Goal: Transaction & Acquisition: Book appointment/travel/reservation

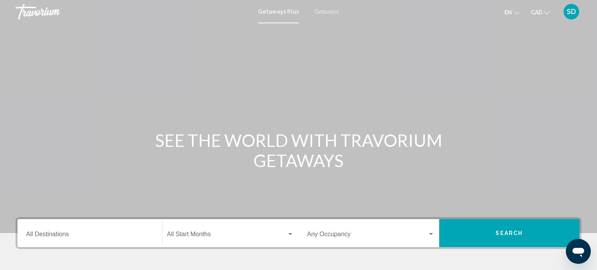
click at [514, 13] on icon "Change language" at bounding box center [516, 12] width 5 height 5
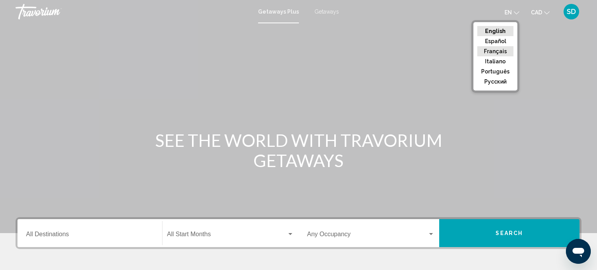
click at [495, 51] on button "Français" at bounding box center [496, 51] width 36 height 10
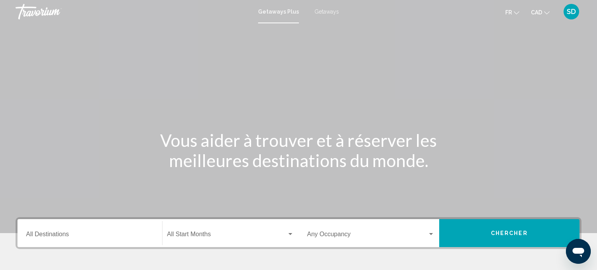
click at [538, 12] on span "CAD" at bounding box center [536, 12] width 11 height 6
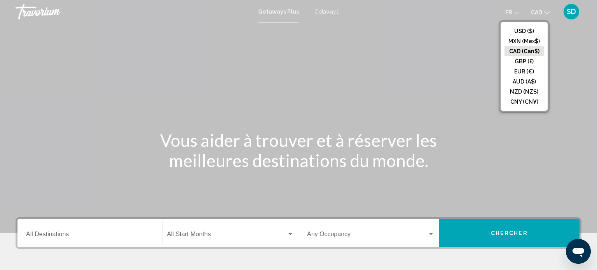
click at [545, 11] on icon "Change currency" at bounding box center [547, 12] width 5 height 5
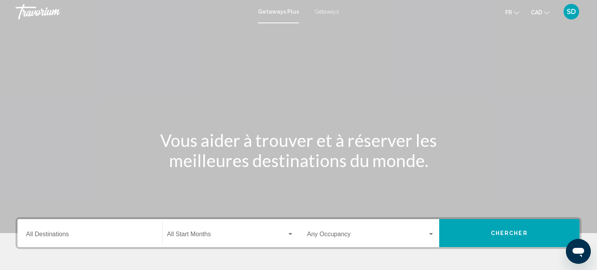
click at [570, 12] on span "SD" at bounding box center [571, 12] width 9 height 8
click at [575, 14] on span "SD" at bounding box center [571, 12] width 9 height 8
click at [364, 131] on div "Passer au contenu principal Getaways Plus Getaways fr English Español Français …" at bounding box center [298, 135] width 597 height 270
click at [569, 12] on span "SD" at bounding box center [571, 12] width 9 height 8
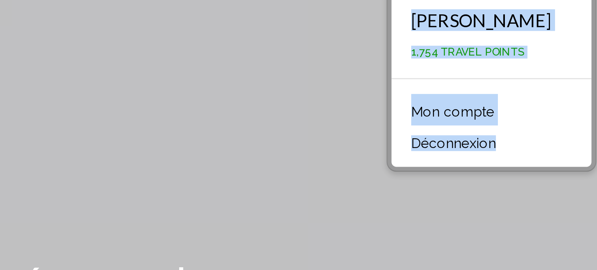
click at [469, 77] on div "Main content" at bounding box center [298, 116] width 597 height 233
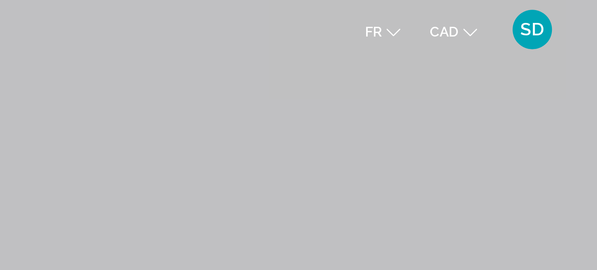
click at [575, 12] on span "SD" at bounding box center [571, 12] width 9 height 8
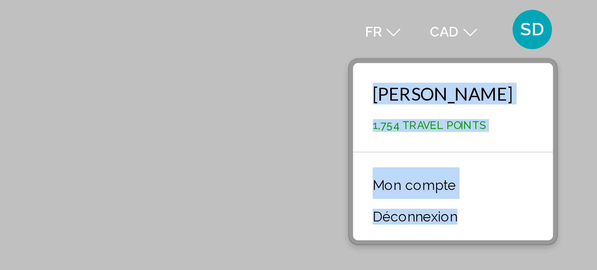
click at [429, 63] on div "Main content" at bounding box center [298, 116] width 597 height 233
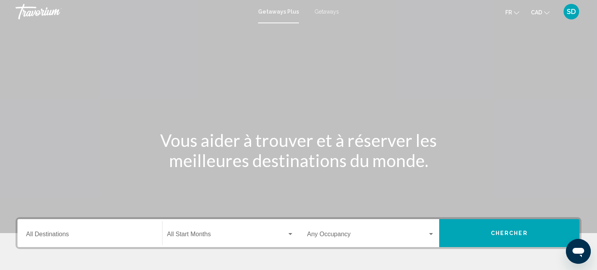
click at [65, 237] on input "Destination All Destinations" at bounding box center [90, 236] width 128 height 7
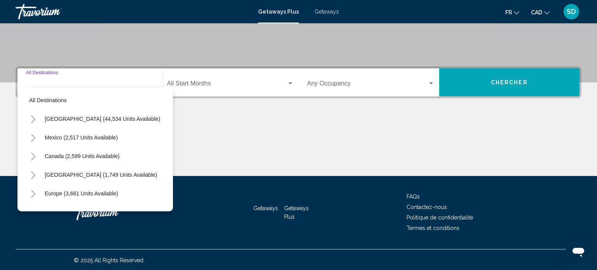
scroll to position [152, 0]
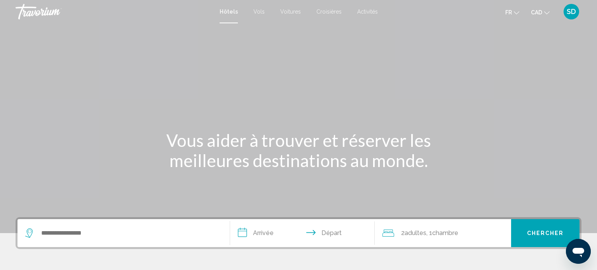
click at [573, 11] on span "SD" at bounding box center [571, 12] width 9 height 8
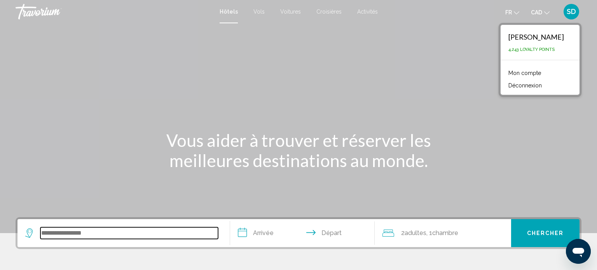
click at [89, 236] on input "Search widget" at bounding box center [129, 234] width 178 height 12
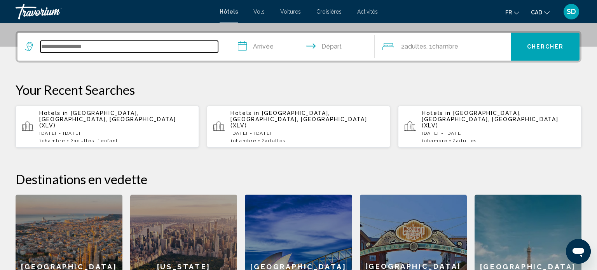
scroll to position [192, 0]
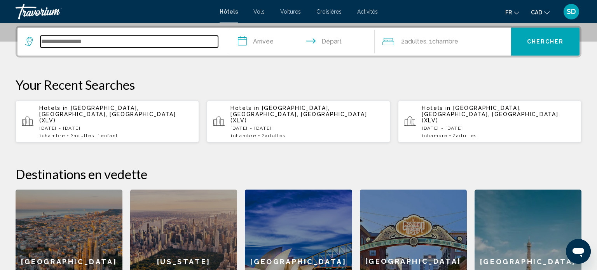
click at [61, 37] on input "Search widget" at bounding box center [129, 42] width 178 height 12
click at [61, 38] on input "Search widget" at bounding box center [129, 42] width 178 height 12
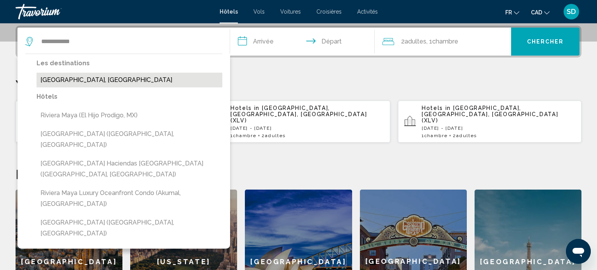
click at [91, 85] on button "[GEOGRAPHIC_DATA], [GEOGRAPHIC_DATA]" at bounding box center [130, 80] width 186 height 15
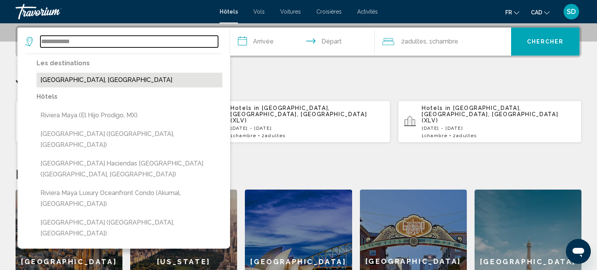
type input "**********"
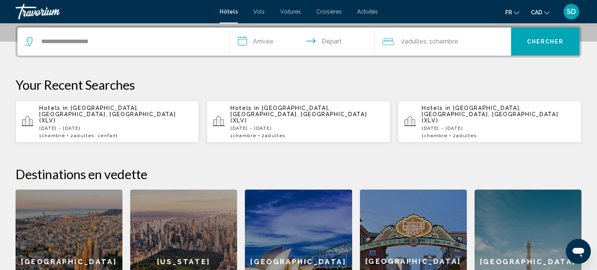
click at [260, 39] on input "**********" at bounding box center [304, 43] width 148 height 30
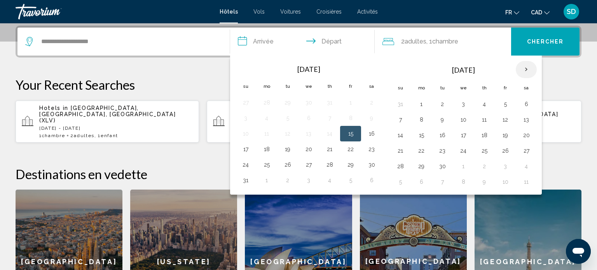
click at [524, 71] on th "Next month" at bounding box center [526, 69] width 21 height 17
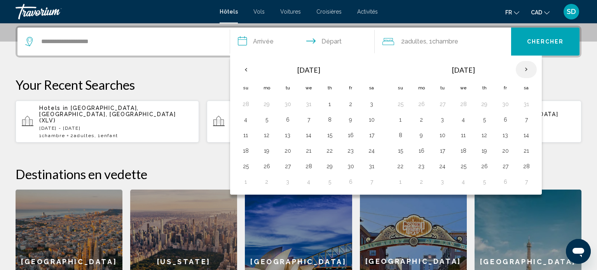
click at [524, 71] on th "Next month" at bounding box center [526, 69] width 21 height 17
click at [308, 153] on button "18" at bounding box center [309, 150] width 12 height 11
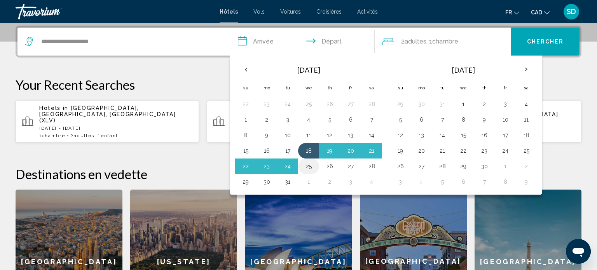
click at [307, 168] on button "25" at bounding box center [309, 166] width 12 height 11
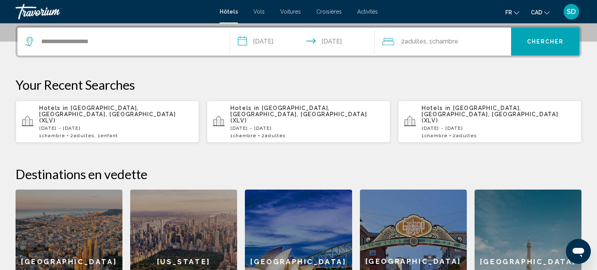
click at [417, 49] on div "2 Adulte Adultes , 1 Chambre pièces" at bounding box center [447, 42] width 129 height 28
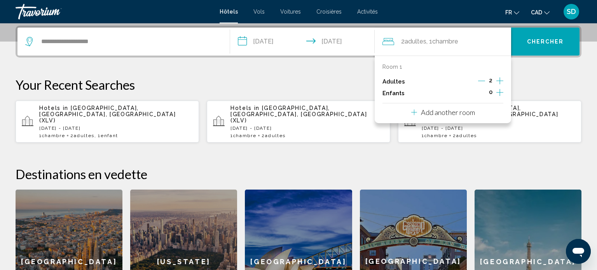
click at [496, 92] on div "0" at bounding box center [490, 94] width 25 height 12
click at [498, 93] on icon "Increment children" at bounding box center [500, 92] width 7 height 9
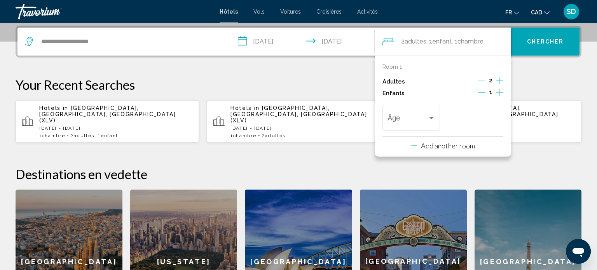
click at [283, 42] on input "**********" at bounding box center [304, 43] width 148 height 30
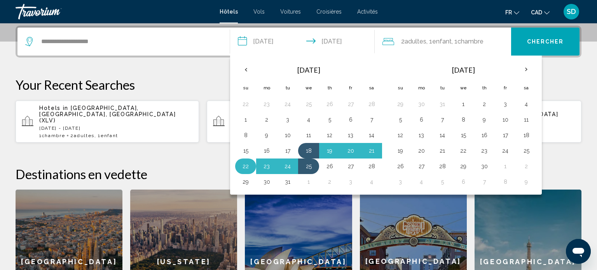
click at [244, 164] on button "22" at bounding box center [246, 166] width 12 height 11
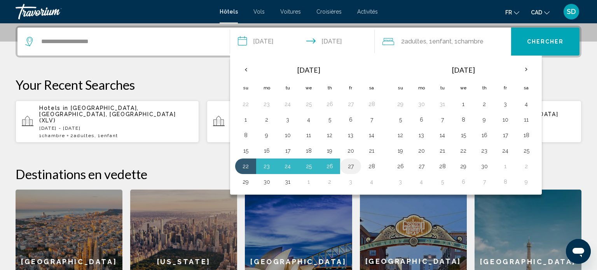
click at [349, 165] on button "27" at bounding box center [351, 166] width 12 height 11
type input "**********"
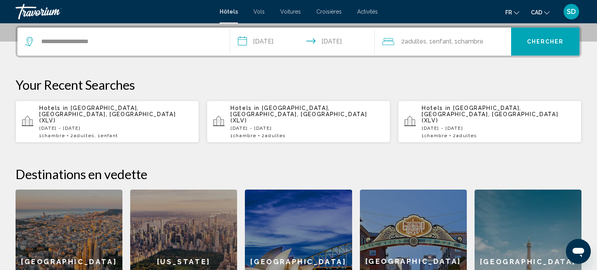
click at [433, 44] on span ", 1 Enfant Enfants" at bounding box center [439, 41] width 25 height 11
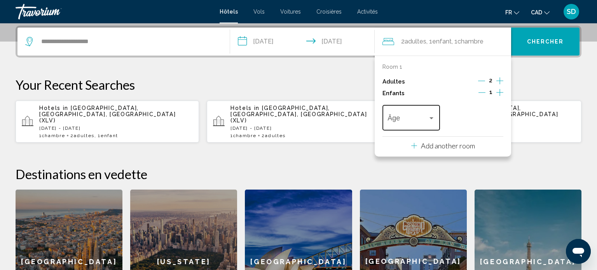
click at [426, 123] on span "Travelers: 2 adults, 1 child" at bounding box center [408, 120] width 40 height 8
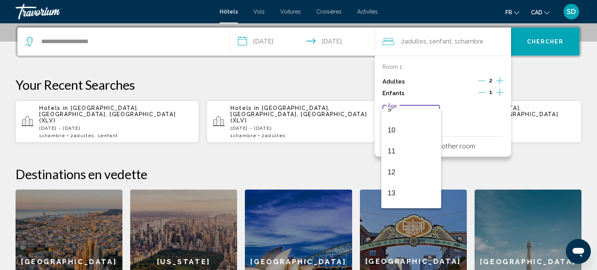
scroll to position [201, 0]
click at [416, 187] on span "13" at bounding box center [411, 190] width 47 height 21
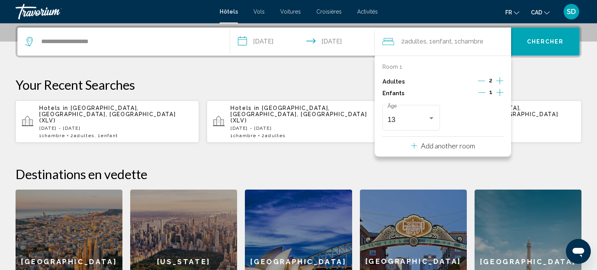
click at [516, 149] on div "**********" at bounding box center [298, 180] width 597 height 308
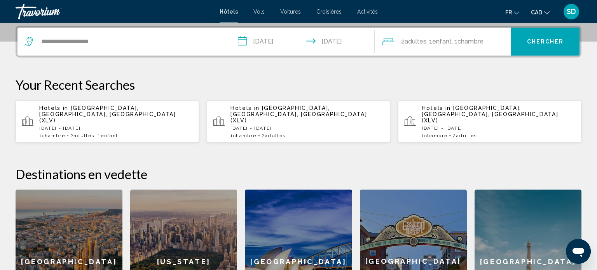
click at [499, 51] on div "2 Adulte Adultes , 1 Enfant Enfants , 1 Chambre pièces" at bounding box center [447, 42] width 129 height 28
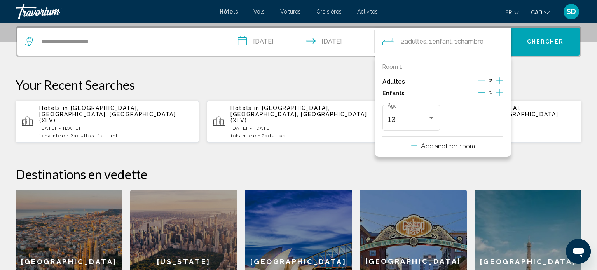
click at [473, 149] on p "Add another room" at bounding box center [448, 146] width 54 height 9
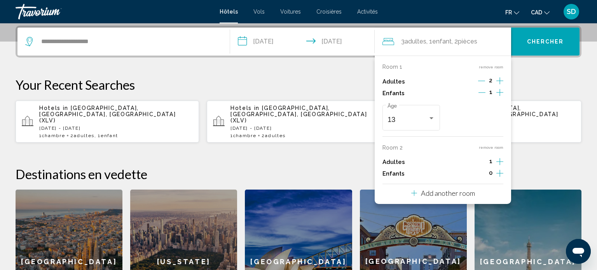
click at [500, 84] on icon "Increment adults" at bounding box center [500, 80] width 7 height 7
click at [503, 97] on icon "Increment children" at bounding box center [500, 92] width 7 height 9
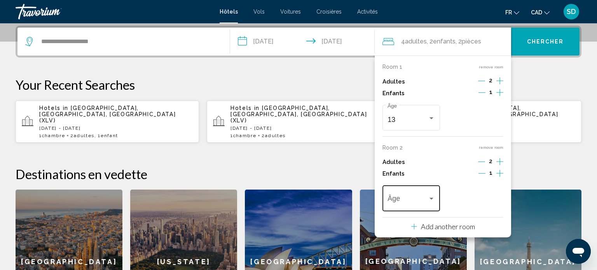
click at [420, 201] on span "Travelers: 4 adults, 2 children" at bounding box center [408, 201] width 40 height 8
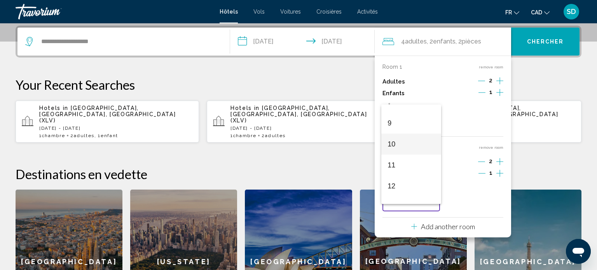
click at [408, 145] on span "10" at bounding box center [411, 144] width 47 height 21
click at [562, 166] on h2 "Destinations en vedette" at bounding box center [299, 174] width 566 height 16
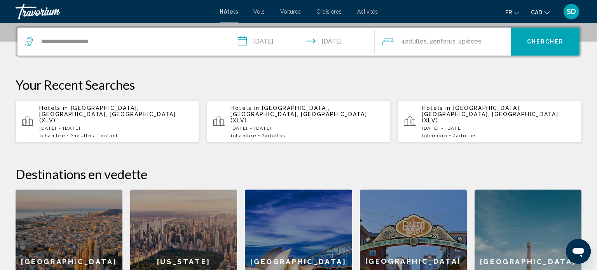
click at [542, 32] on button "Chercher" at bounding box center [546, 42] width 68 height 28
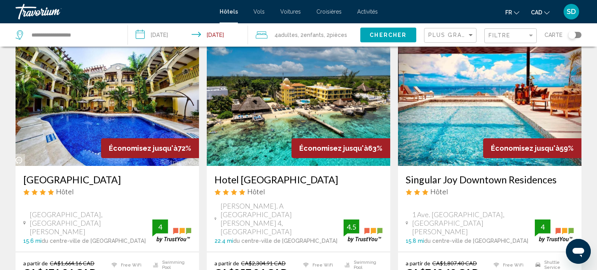
scroll to position [34, 0]
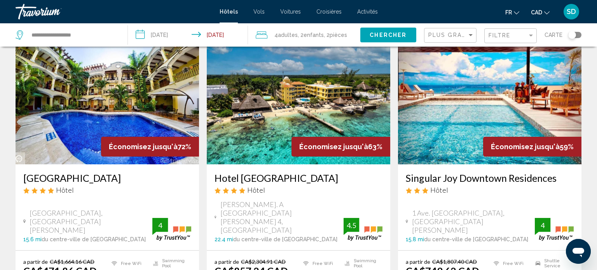
click at [325, 133] on img "Main content" at bounding box center [299, 102] width 184 height 124
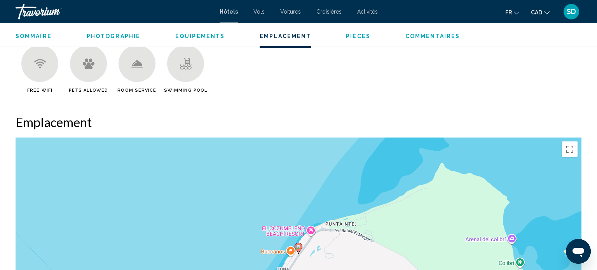
scroll to position [627, 0]
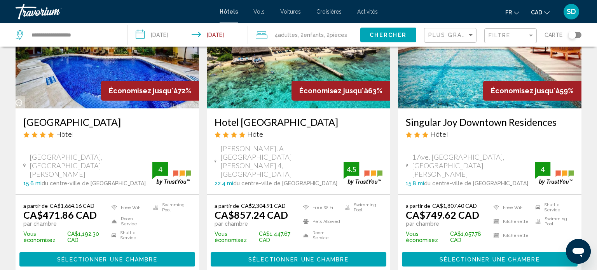
scroll to position [95, 0]
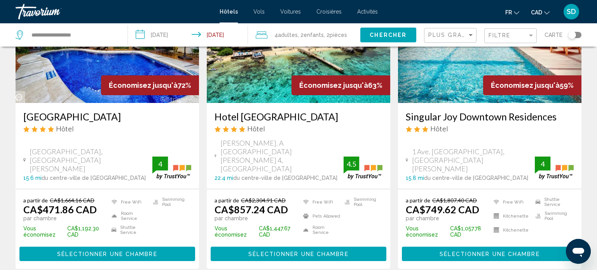
click at [477, 53] on img "Main content" at bounding box center [490, 41] width 184 height 124
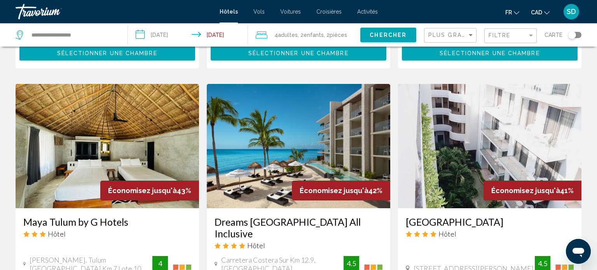
scroll to position [941, 0]
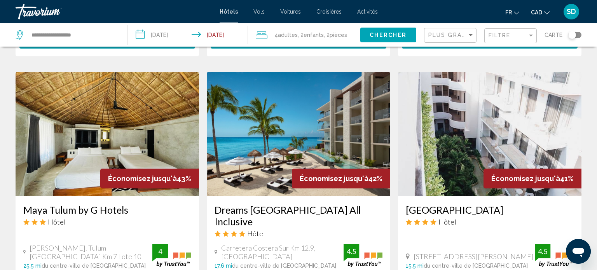
click at [297, 145] on img "Main content" at bounding box center [299, 134] width 184 height 124
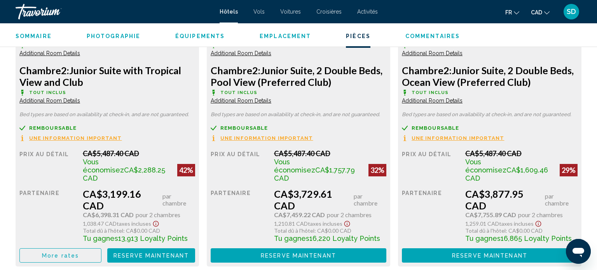
scroll to position [1179, 0]
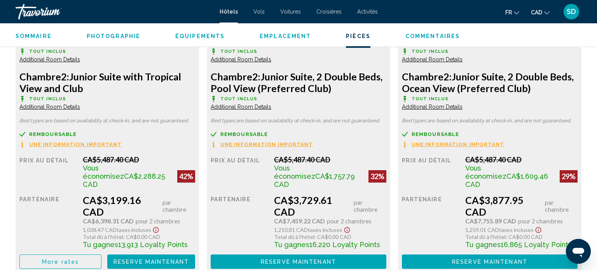
drag, startPoint x: 95, startPoint y: 176, endPoint x: 151, endPoint y: 178, distance: 56.4
click at [151, 178] on span "Vous économisez CA$2,288.25 CAD" at bounding box center [128, 176] width 91 height 25
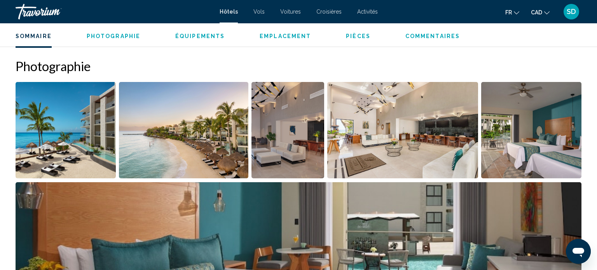
scroll to position [366, 0]
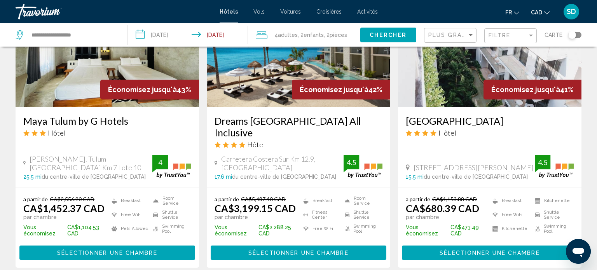
scroll to position [1031, 0]
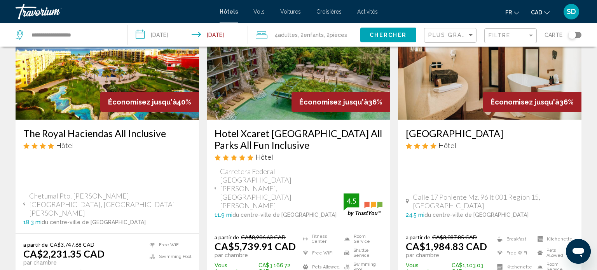
scroll to position [80, 0]
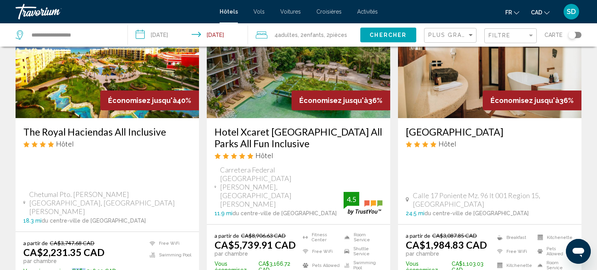
drag, startPoint x: 81, startPoint y: 245, endPoint x: 117, endPoint y: 245, distance: 36.2
click at [117, 245] on div "a partir de CA$3,747.68 CAD CA$2,231.35 CAD par chambre Vous économisez CA$1,51…" at bounding box center [107, 257] width 168 height 35
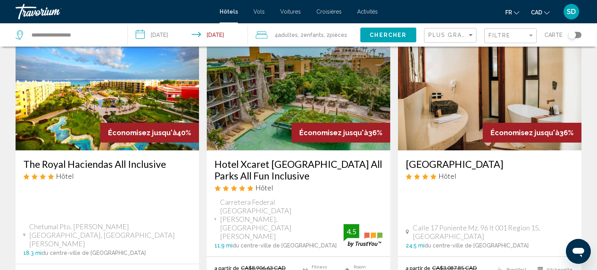
scroll to position [50, 0]
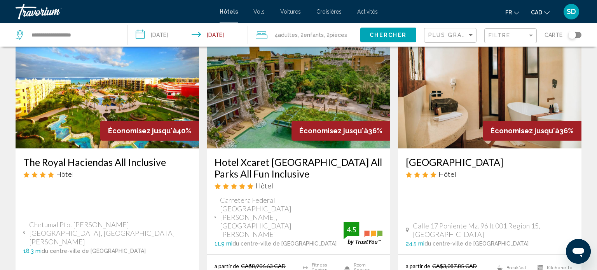
click at [300, 166] on h3 "Hotel Xcaret [GEOGRAPHIC_DATA] All Parks All Fun Inclusive" at bounding box center [299, 167] width 168 height 23
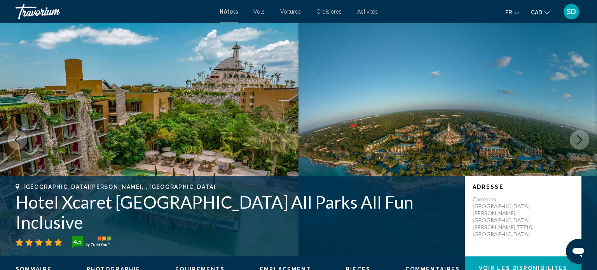
click at [574, 148] on img "Main content" at bounding box center [448, 139] width 299 height 233
click at [583, 144] on icon "Next image" at bounding box center [579, 139] width 9 height 9
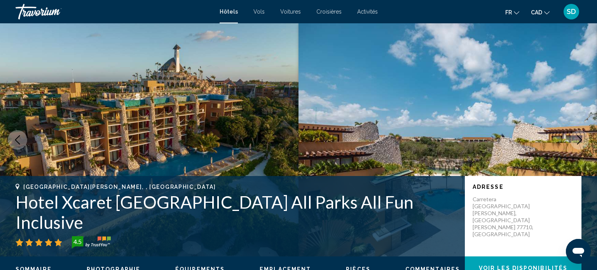
click at [581, 139] on icon "Next image" at bounding box center [580, 139] width 5 height 9
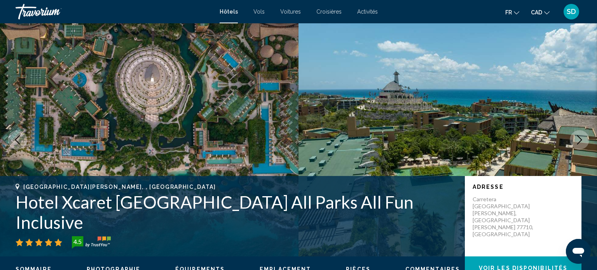
click at [581, 139] on icon "Next image" at bounding box center [580, 139] width 5 height 9
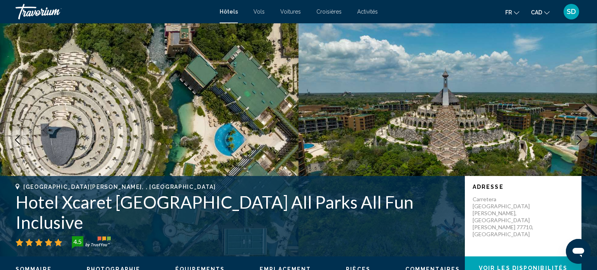
click at [581, 139] on icon "Next image" at bounding box center [580, 139] width 5 height 9
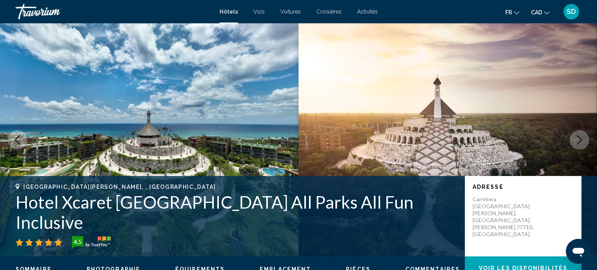
click at [581, 139] on icon "Next image" at bounding box center [580, 139] width 5 height 9
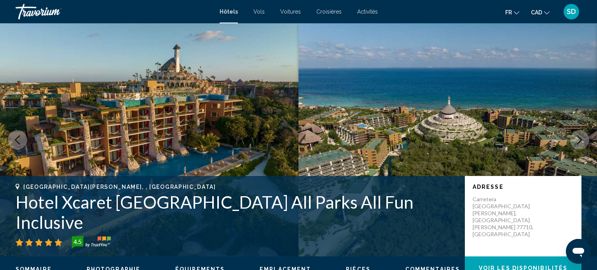
click at [581, 139] on icon "Next image" at bounding box center [580, 139] width 5 height 9
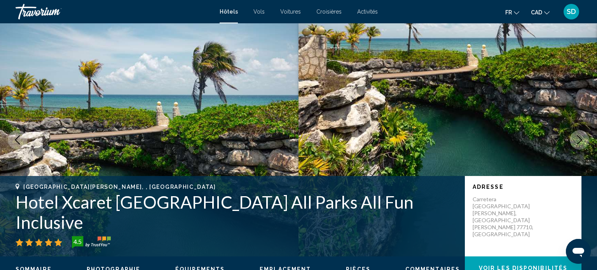
click at [581, 139] on icon "Next image" at bounding box center [580, 139] width 5 height 9
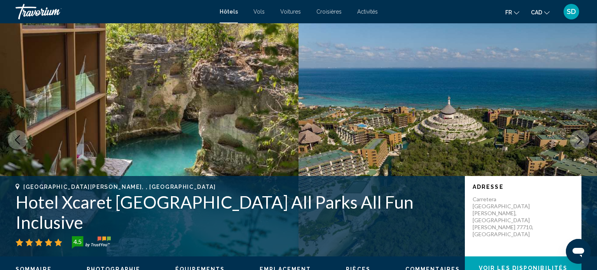
click at [581, 139] on icon "Next image" at bounding box center [580, 139] width 5 height 9
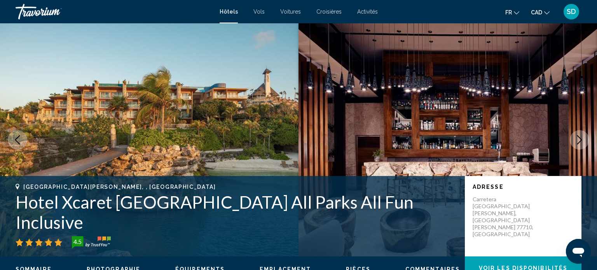
click at [361, 182] on div "[GEOGRAPHIC_DATA][PERSON_NAME], , [GEOGRAPHIC_DATA] Hotel Xcaret [GEOGRAPHIC_DA…" at bounding box center [298, 139] width 597 height 233
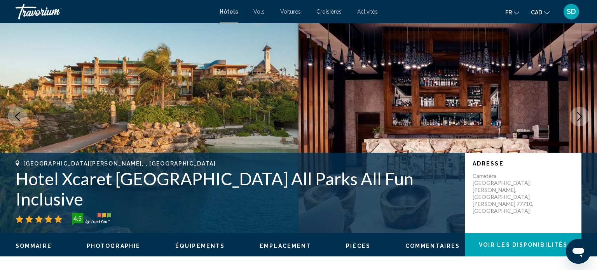
scroll to position [20, 0]
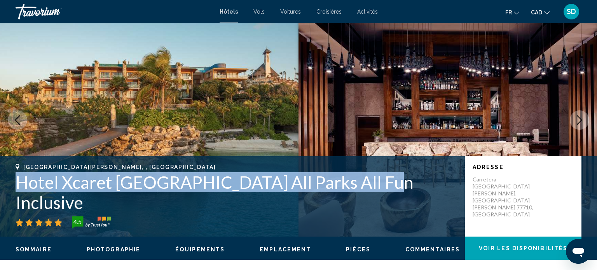
drag, startPoint x: 366, startPoint y: 201, endPoint x: 9, endPoint y: 198, distance: 357.5
click at [9, 198] on div "[GEOGRAPHIC_DATA][PERSON_NAME], , [GEOGRAPHIC_DATA] Hotel Xcaret [GEOGRAPHIC_DA…" at bounding box center [298, 196] width 597 height 65
copy h1 "Hotel Xcaret [GEOGRAPHIC_DATA] All Parks All Fun Inclusive"
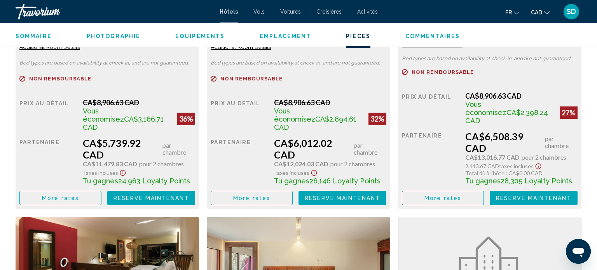
scroll to position [1219, 0]
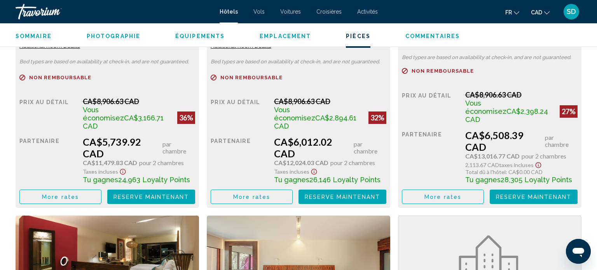
click at [577, 12] on div "SD" at bounding box center [572, 12] width 16 height 16
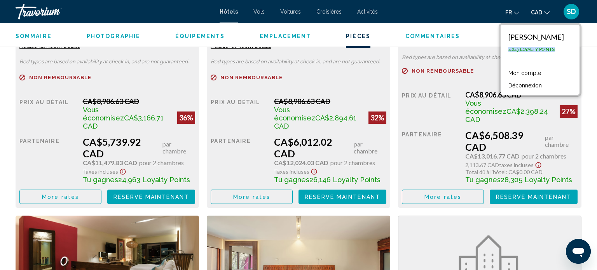
drag, startPoint x: 509, startPoint y: 47, endPoint x: 557, endPoint y: 48, distance: 47.8
click at [557, 48] on div "[PERSON_NAME] 4,243 Loyalty Points" at bounding box center [540, 42] width 79 height 35
click at [534, 74] on link "Mon compte" at bounding box center [525, 73] width 40 height 10
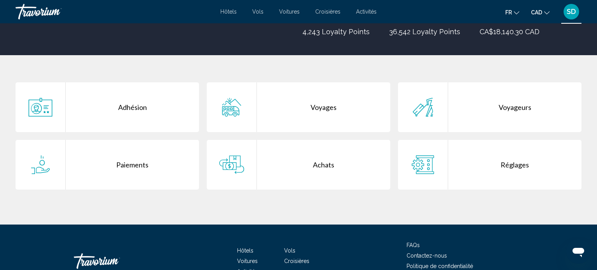
scroll to position [117, 0]
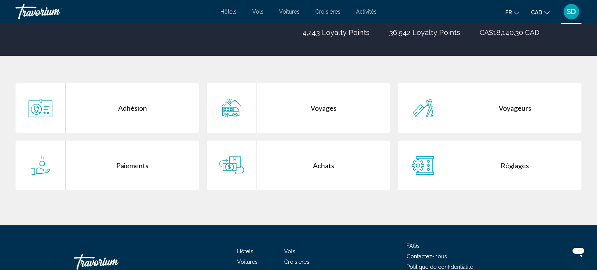
click at [324, 173] on div "Achats" at bounding box center [323, 166] width 133 height 50
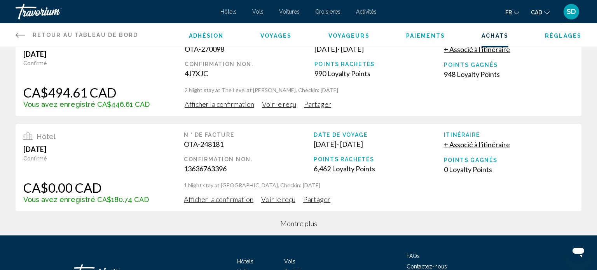
scroll to position [311, 0]
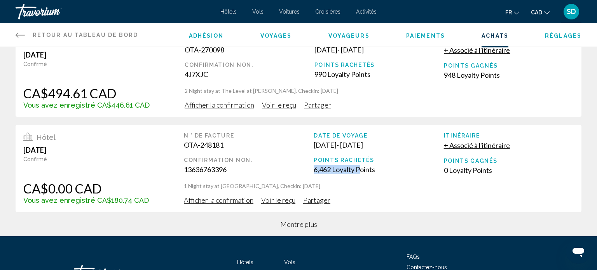
drag, startPoint x: 311, startPoint y: 169, endPoint x: 359, endPoint y: 172, distance: 48.4
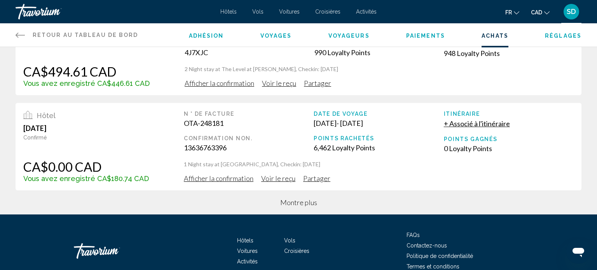
click at [301, 204] on span "Montre plus" at bounding box center [298, 202] width 37 height 9
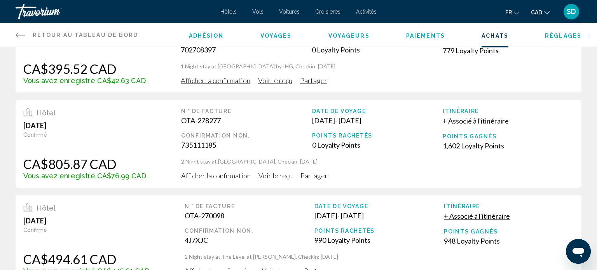
scroll to position [0, 0]
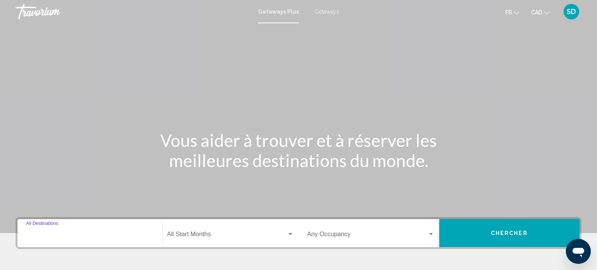
click at [97, 235] on input "Destination All Destinations" at bounding box center [90, 236] width 128 height 7
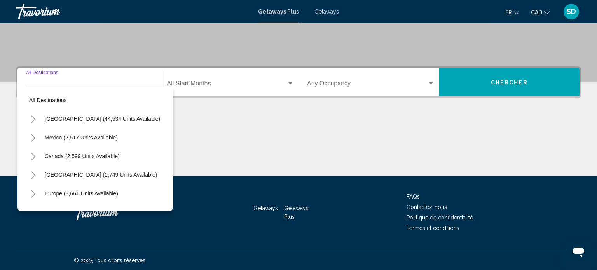
scroll to position [152, 0]
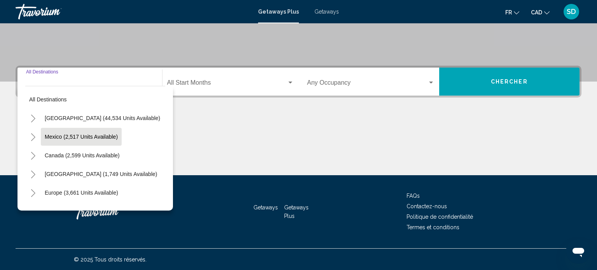
click at [49, 134] on span "Mexico (2,517 units available)" at bounding box center [81, 137] width 73 height 6
type input "**********"
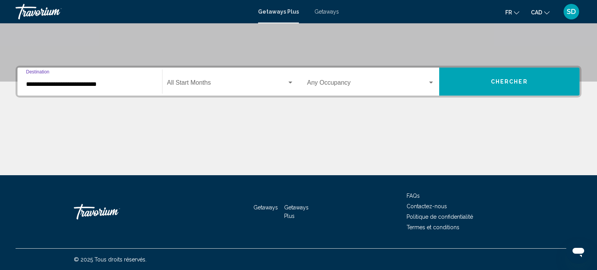
click at [223, 83] on span "Search widget" at bounding box center [227, 84] width 120 height 7
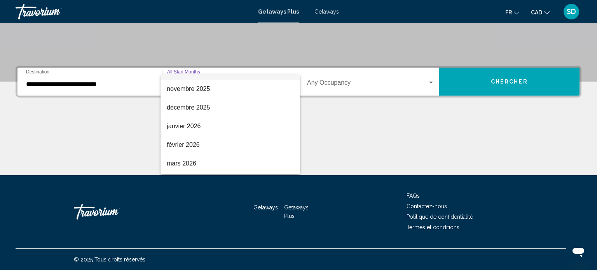
scroll to position [68, 0]
click at [223, 168] on span "mars 2026" at bounding box center [230, 165] width 127 height 19
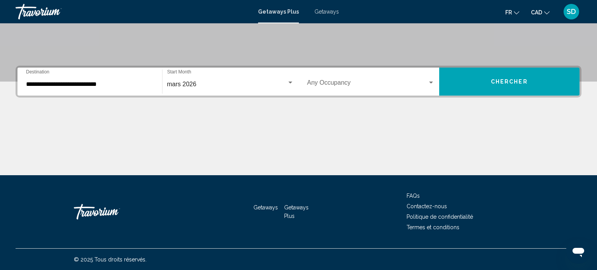
click at [368, 91] on div "Occupancy Any Occupancy" at bounding box center [371, 82] width 128 height 25
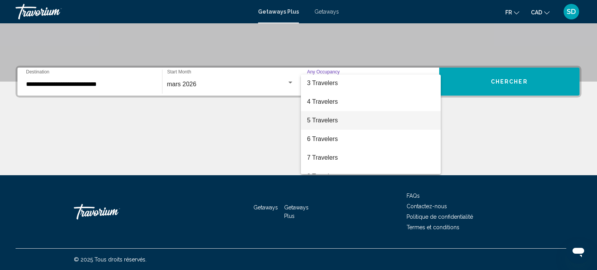
scroll to position [39, 0]
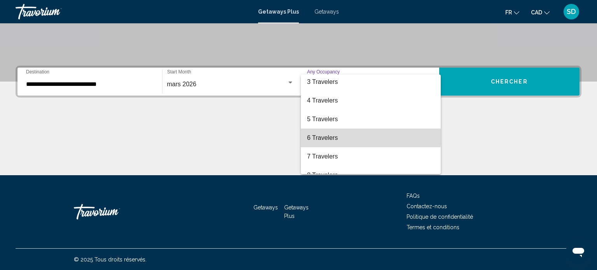
click at [340, 135] on span "6 Travelers" at bounding box center [371, 138] width 128 height 19
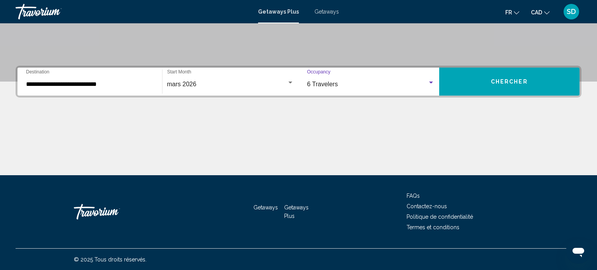
click at [543, 84] on button "Chercher" at bounding box center [510, 82] width 141 height 28
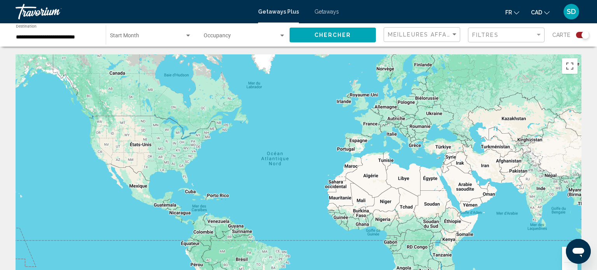
click at [58, 41] on div "**********" at bounding box center [57, 35] width 82 height 21
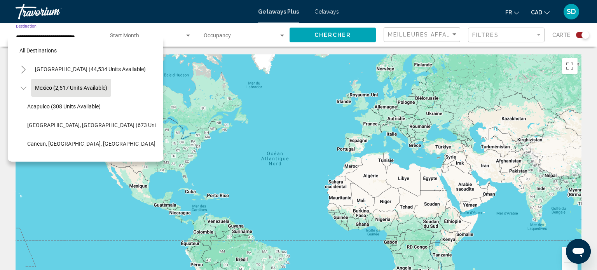
click at [218, 34] on span "Search widget" at bounding box center [241, 37] width 75 height 6
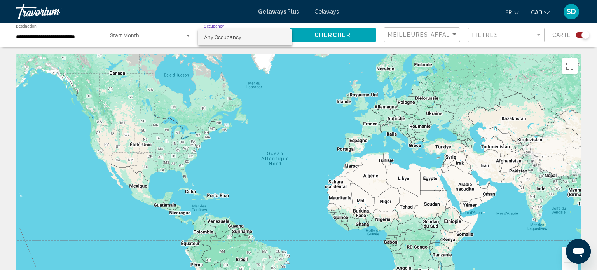
click at [163, 39] on div at bounding box center [298, 135] width 597 height 270
click at [163, 39] on span "Search widget" at bounding box center [147, 37] width 75 height 6
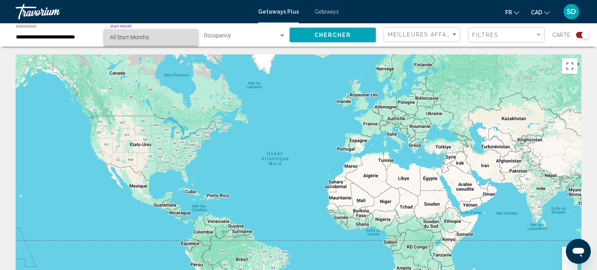
click at [156, 41] on span "All Start Months" at bounding box center [151, 37] width 82 height 16
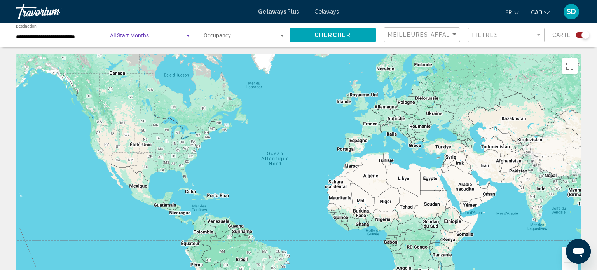
click at [358, 37] on button "Chercher" at bounding box center [333, 35] width 86 height 14
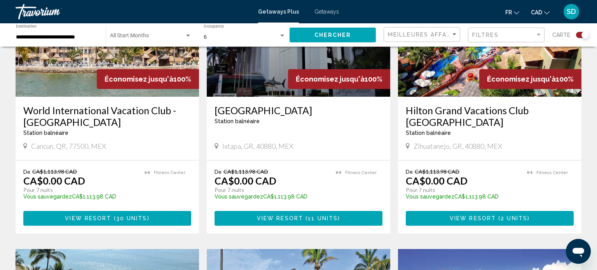
scroll to position [624, 0]
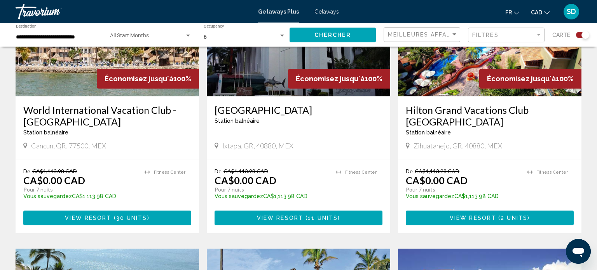
click at [65, 211] on button "View Resort ( 30 units )" at bounding box center [107, 218] width 168 height 14
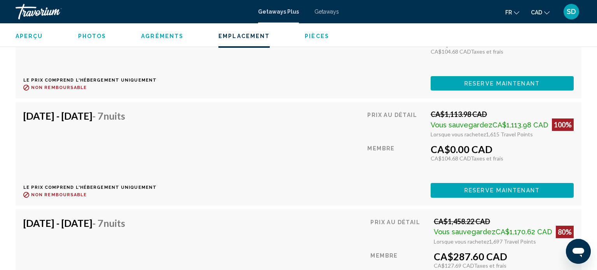
scroll to position [2399, 0]
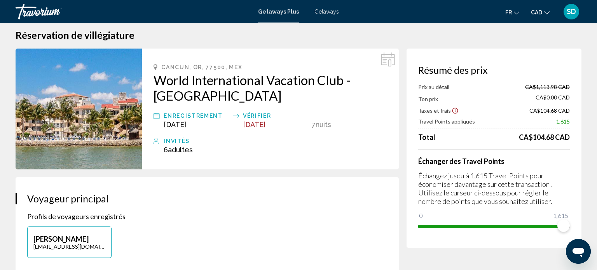
scroll to position [11, 0]
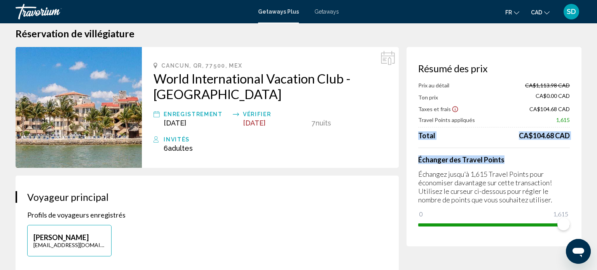
drag, startPoint x: 527, startPoint y: 140, endPoint x: 589, endPoint y: 124, distance: 63.6
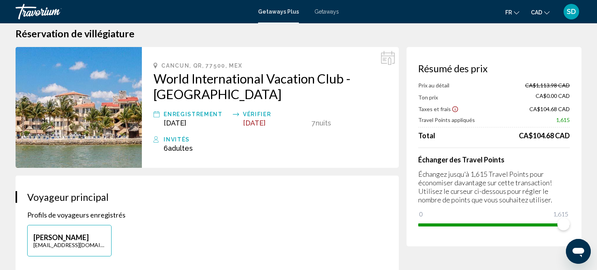
click at [570, 176] on div "Résumé des prix Prix au détail CA$1,113.98 CAD Ton prix CA$0.00 CAD Taxes et fr…" at bounding box center [494, 147] width 175 height 200
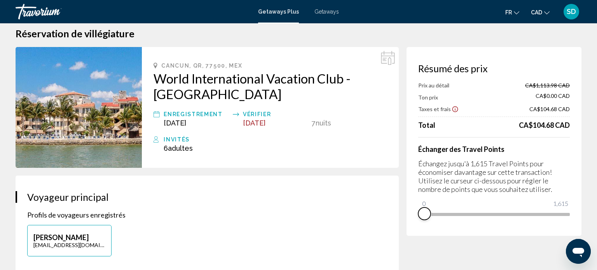
drag, startPoint x: 566, startPoint y: 226, endPoint x: 404, endPoint y: 245, distance: 163.3
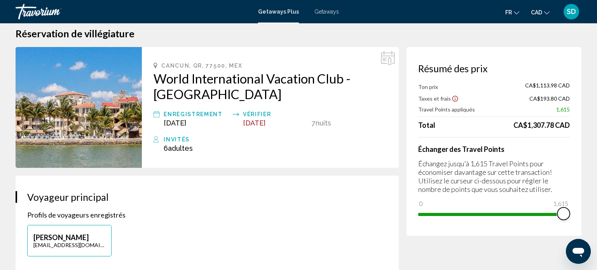
drag, startPoint x: 427, startPoint y: 203, endPoint x: 597, endPoint y: 207, distance: 170.0
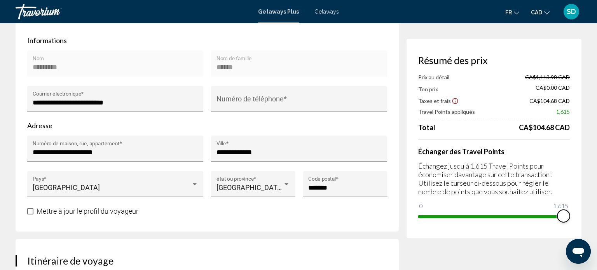
scroll to position [247, 0]
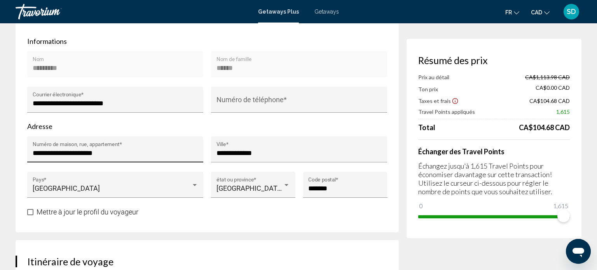
click at [130, 151] on input "**********" at bounding box center [116, 153] width 166 height 8
